Goal: Information Seeking & Learning: Learn about a topic

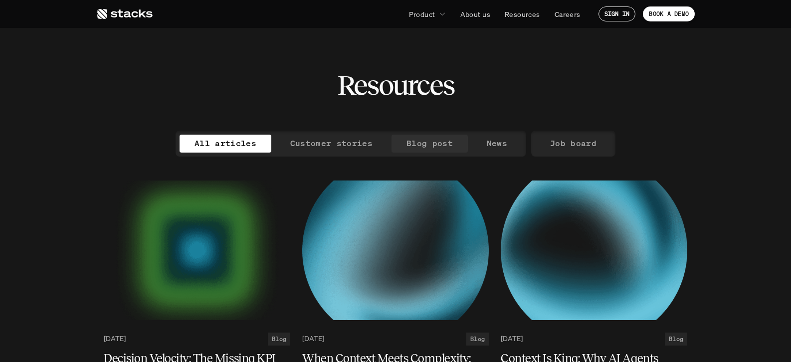
click at [446, 147] on p "Blog post" at bounding box center [429, 143] width 46 height 14
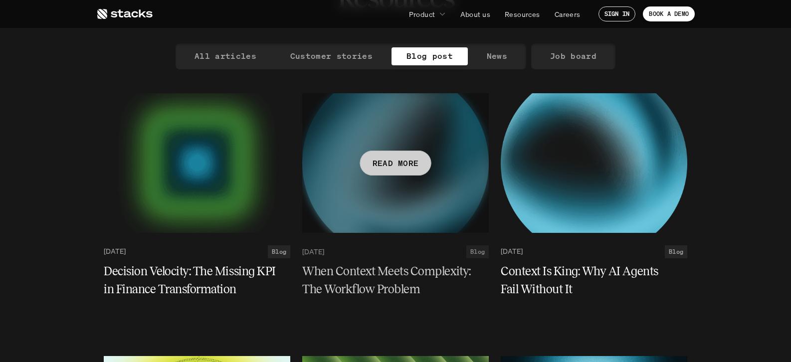
scroll to position [105, 0]
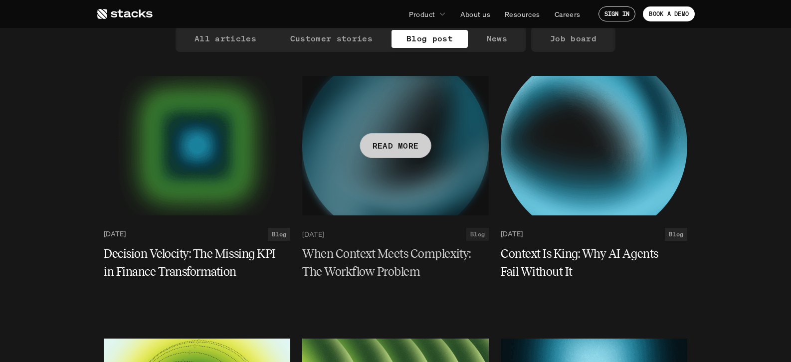
click at [417, 263] on h5 "When Context Meets Complexity: The Workflow Problem" at bounding box center [389, 263] width 174 height 36
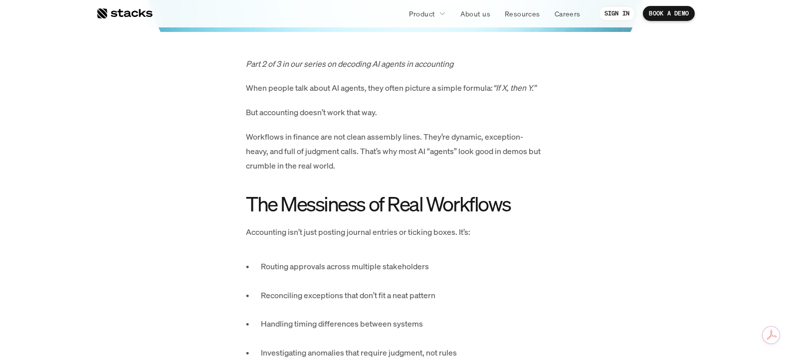
scroll to position [453, 0]
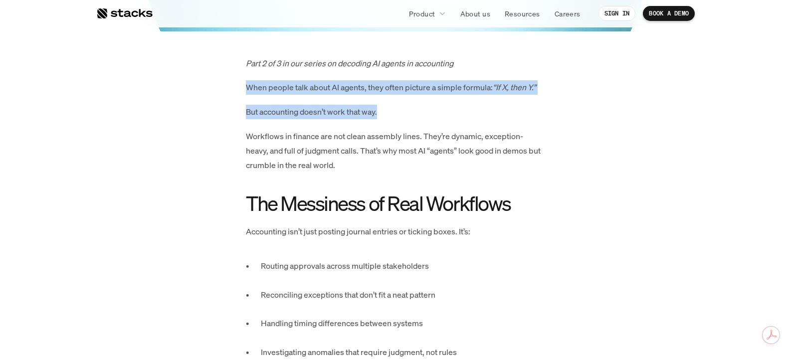
drag, startPoint x: 234, startPoint y: 80, endPoint x: 397, endPoint y: 118, distance: 167.4
copy div "When people talk about AI agents, they often picture a simple formula: “If X, t…"
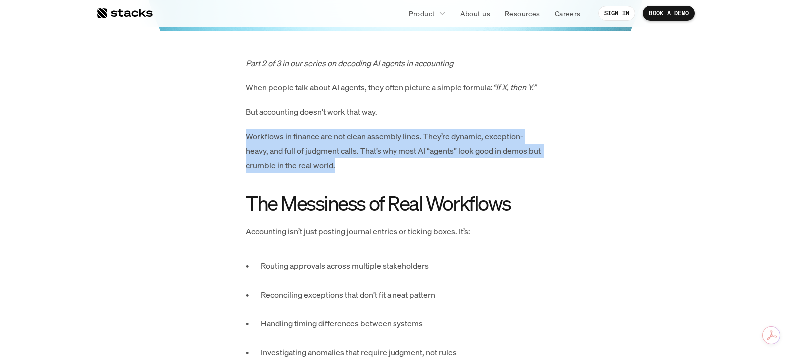
drag, startPoint x: 238, startPoint y: 133, endPoint x: 358, endPoint y: 166, distance: 124.0
copy p "Workflows in finance are not clean assembly lines. They’re dynamic, exception-h…"
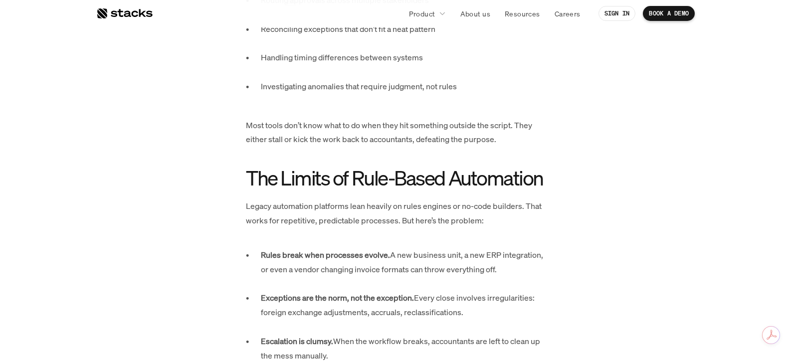
scroll to position [575, 0]
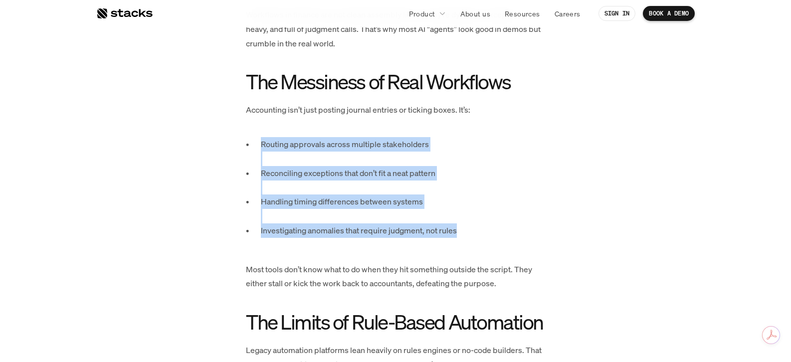
drag, startPoint x: 230, startPoint y: 144, endPoint x: 482, endPoint y: 235, distance: 267.8
click at [482, 235] on p "Investigating anomalies that require judgment, not rules" at bounding box center [403, 237] width 284 height 29
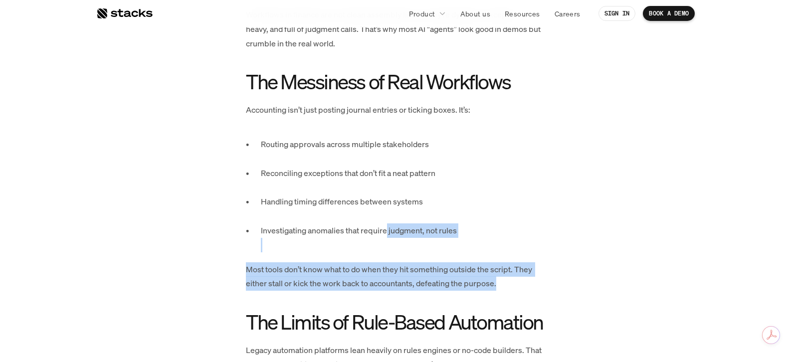
drag, startPoint x: 519, startPoint y: 285, endPoint x: 387, endPoint y: 235, distance: 141.2
click at [387, 235] on p "Investigating anomalies that require judgment, not rules" at bounding box center [403, 237] width 284 height 29
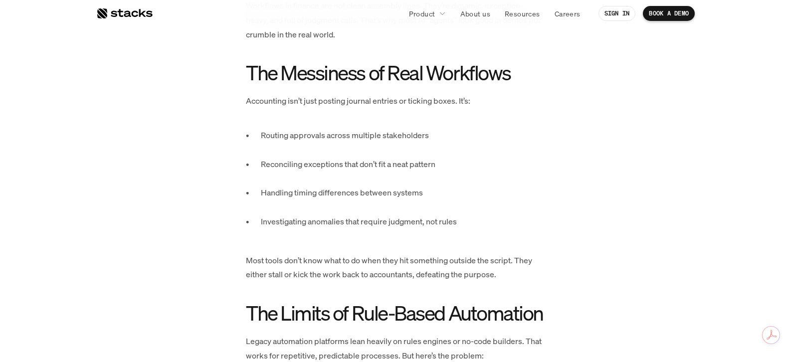
scroll to position [583, 0]
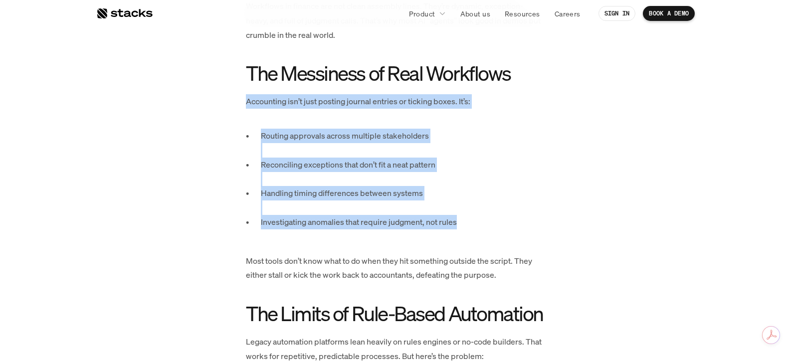
drag, startPoint x: 473, startPoint y: 218, endPoint x: 231, endPoint y: 107, distance: 266.4
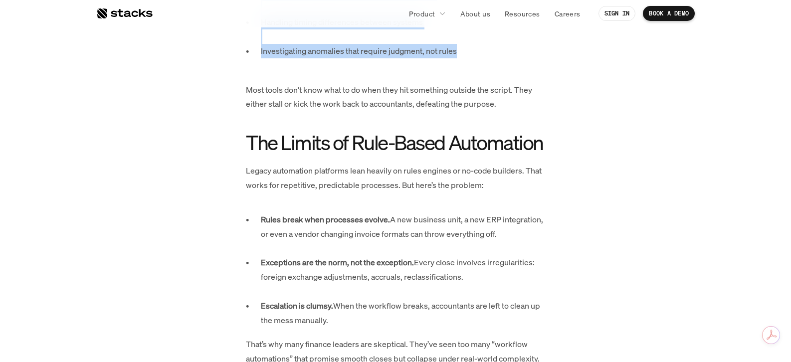
scroll to position [755, 0]
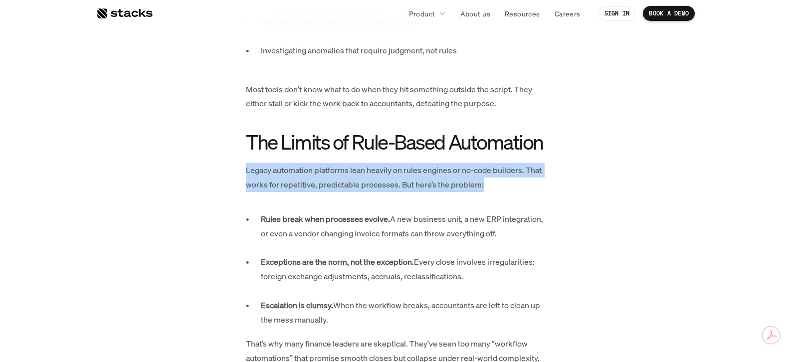
drag, startPoint x: 498, startPoint y: 181, endPoint x: 178, endPoint y: 176, distance: 319.6
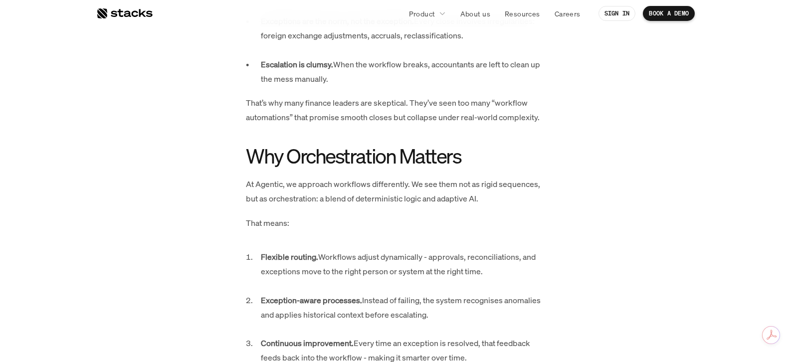
scroll to position [997, 0]
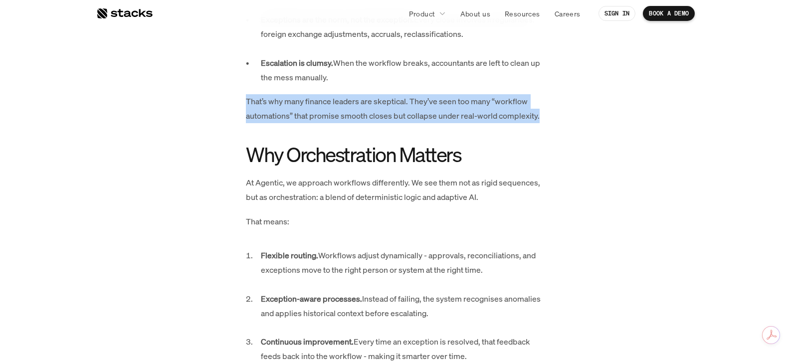
drag, startPoint x: 236, startPoint y: 105, endPoint x: 548, endPoint y: 119, distance: 312.9
click at [548, 119] on div "Part 2 of 3 in our series on decoding AI agents in accounting When people talk …" at bounding box center [395, 223] width 518 height 1423
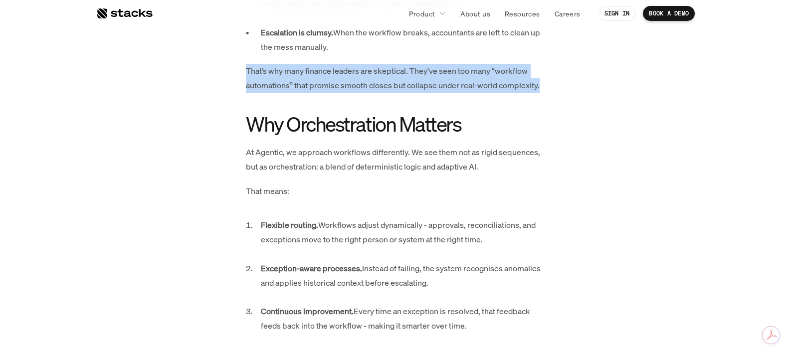
scroll to position [1030, 0]
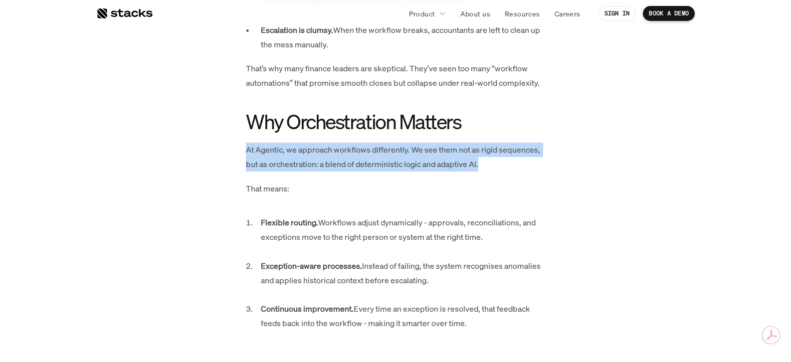
drag, startPoint x: 505, startPoint y: 167, endPoint x: 225, endPoint y: 154, distance: 280.4
click at [225, 154] on div "Part 2 of 3 in our series on decoding AI agents in accounting When people talk …" at bounding box center [395, 191] width 518 height 1423
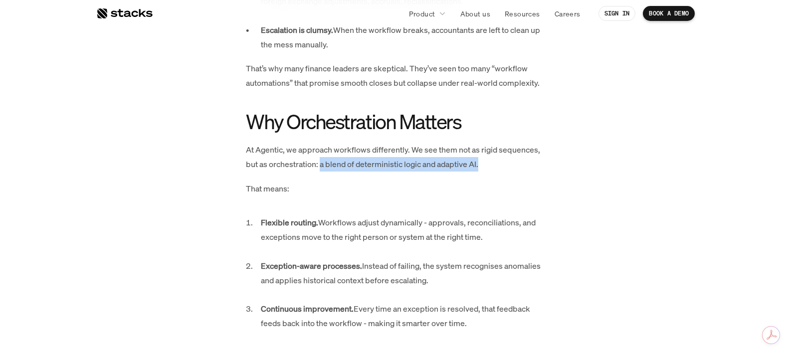
drag, startPoint x: 506, startPoint y: 163, endPoint x: 320, endPoint y: 171, distance: 185.7
click at [320, 171] on div "Part 2 of 3 in our series on decoding AI agents in accounting When people talk …" at bounding box center [395, 191] width 299 height 1423
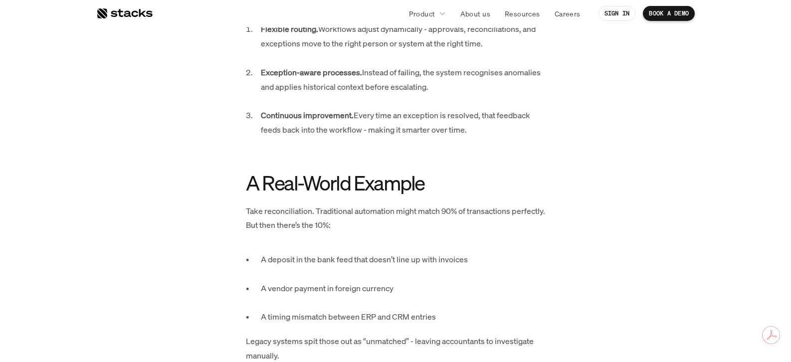
scroll to position [1286, 0]
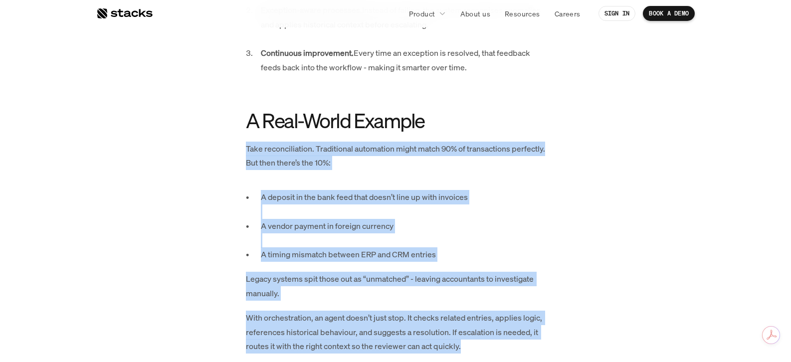
drag, startPoint x: 234, startPoint y: 150, endPoint x: 507, endPoint y: 344, distance: 335.3
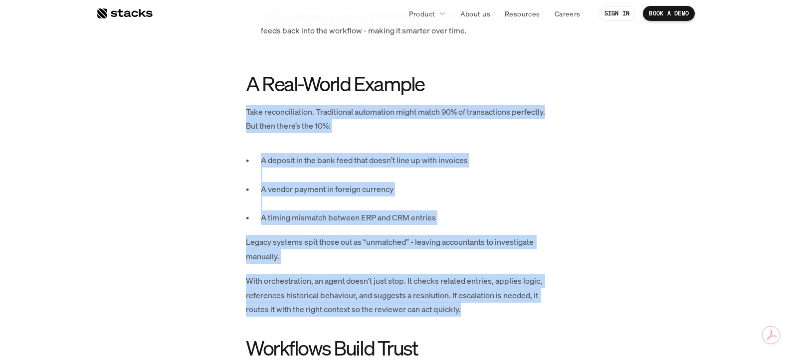
scroll to position [1323, 0]
copy div "Take reconciliation. Traditional automation might match 90% of transactions per…"
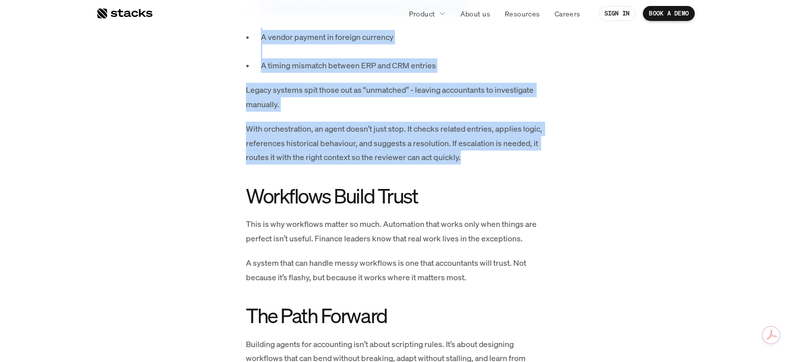
scroll to position [1473, 0]
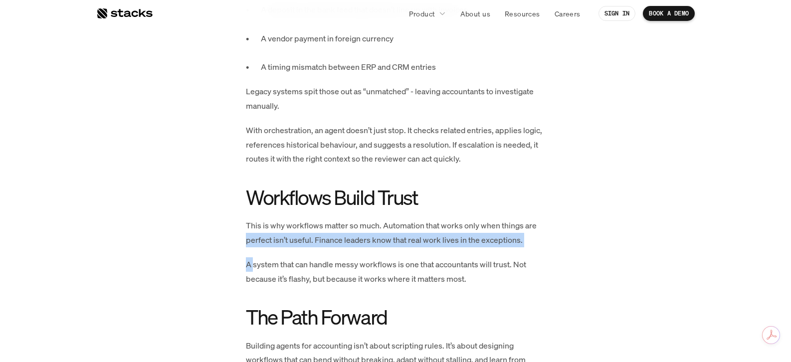
drag, startPoint x: 228, startPoint y: 236, endPoint x: 254, endPoint y: 252, distance: 30.4
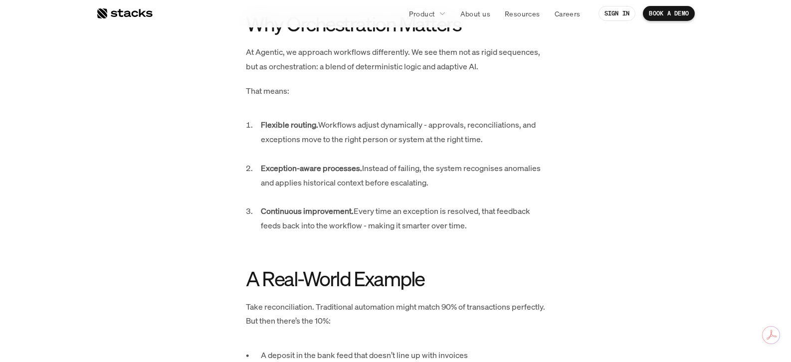
scroll to position [1127, 0]
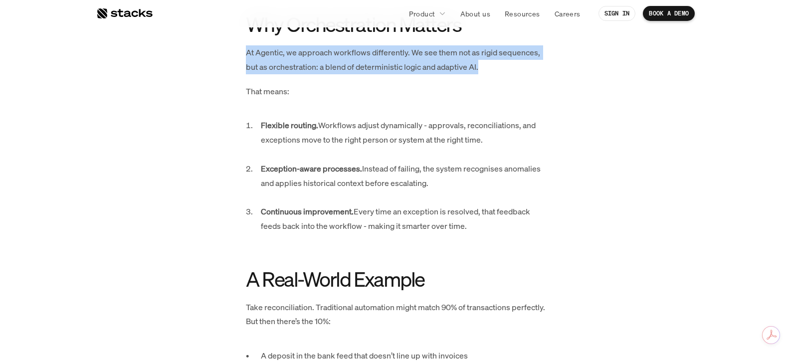
drag, startPoint x: 504, startPoint y: 68, endPoint x: 227, endPoint y: 55, distance: 277.0
click at [227, 55] on div "Part 2 of 3 in our series on decoding AI agents in accounting When people talk …" at bounding box center [395, 93] width 518 height 1423
copy p "At Agentic, we approach workflows differently. We see them not as rigid sequenc…"
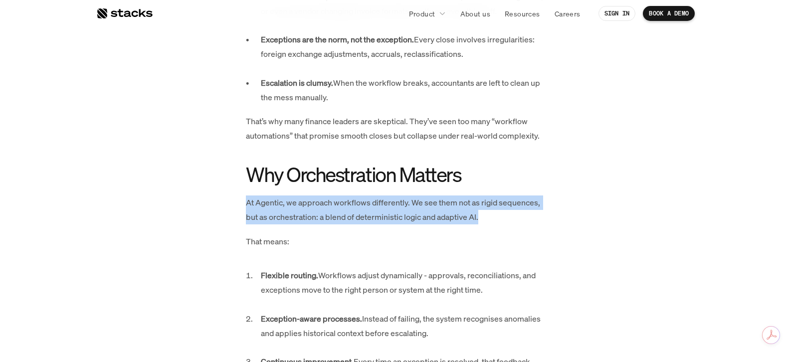
scroll to position [791, 0]
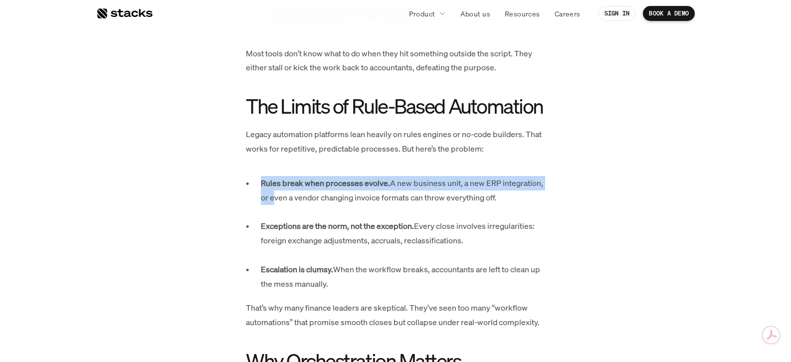
drag, startPoint x: 259, startPoint y: 181, endPoint x: 299, endPoint y: 217, distance: 53.7
click at [299, 217] on ul "Rules break when processes evolve. A new business unit, a new ERP integration, …" at bounding box center [395, 233] width 299 height 115
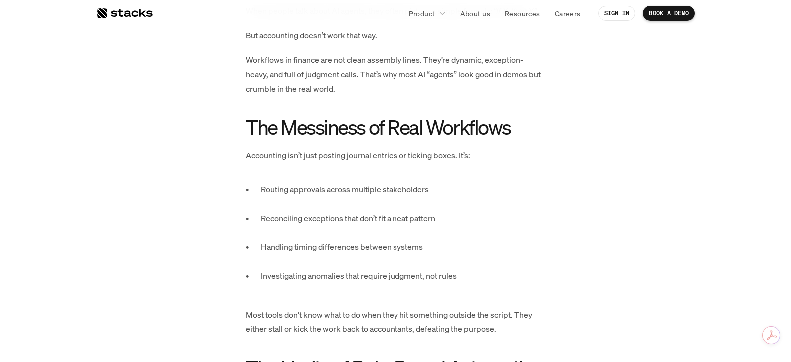
scroll to position [529, 0]
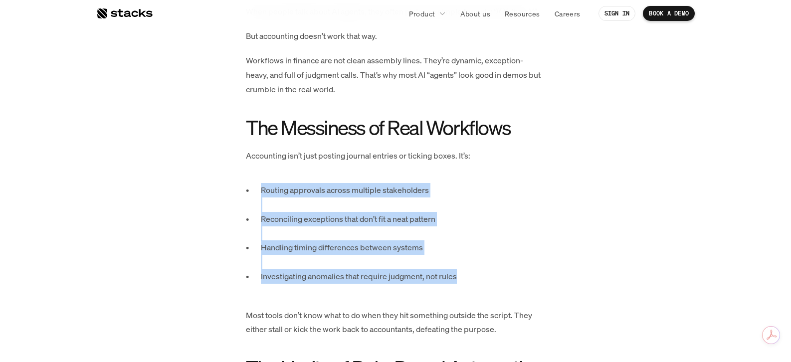
drag, startPoint x: 255, startPoint y: 182, endPoint x: 481, endPoint y: 282, distance: 247.1
copy ul "Routing approvals across multiple stakeholders Reconciling exceptions that don’…"
